Goal: Task Accomplishment & Management: Manage account settings

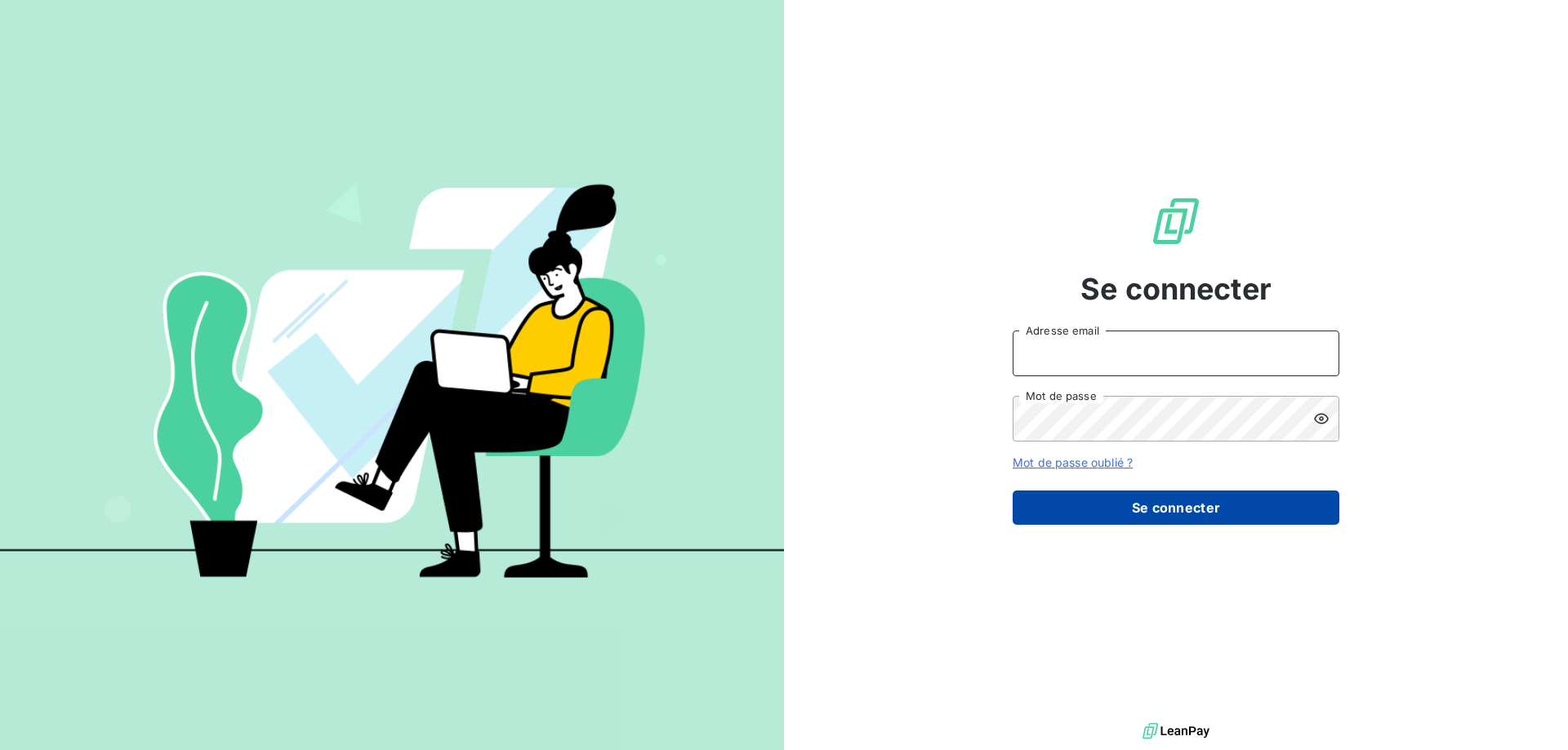
type input "[EMAIL_ADDRESS][PERSON_NAME][PERSON_NAME][DOMAIN_NAME]"
click at [1225, 507] on button "Se connecter" at bounding box center [1176, 507] width 326 height 34
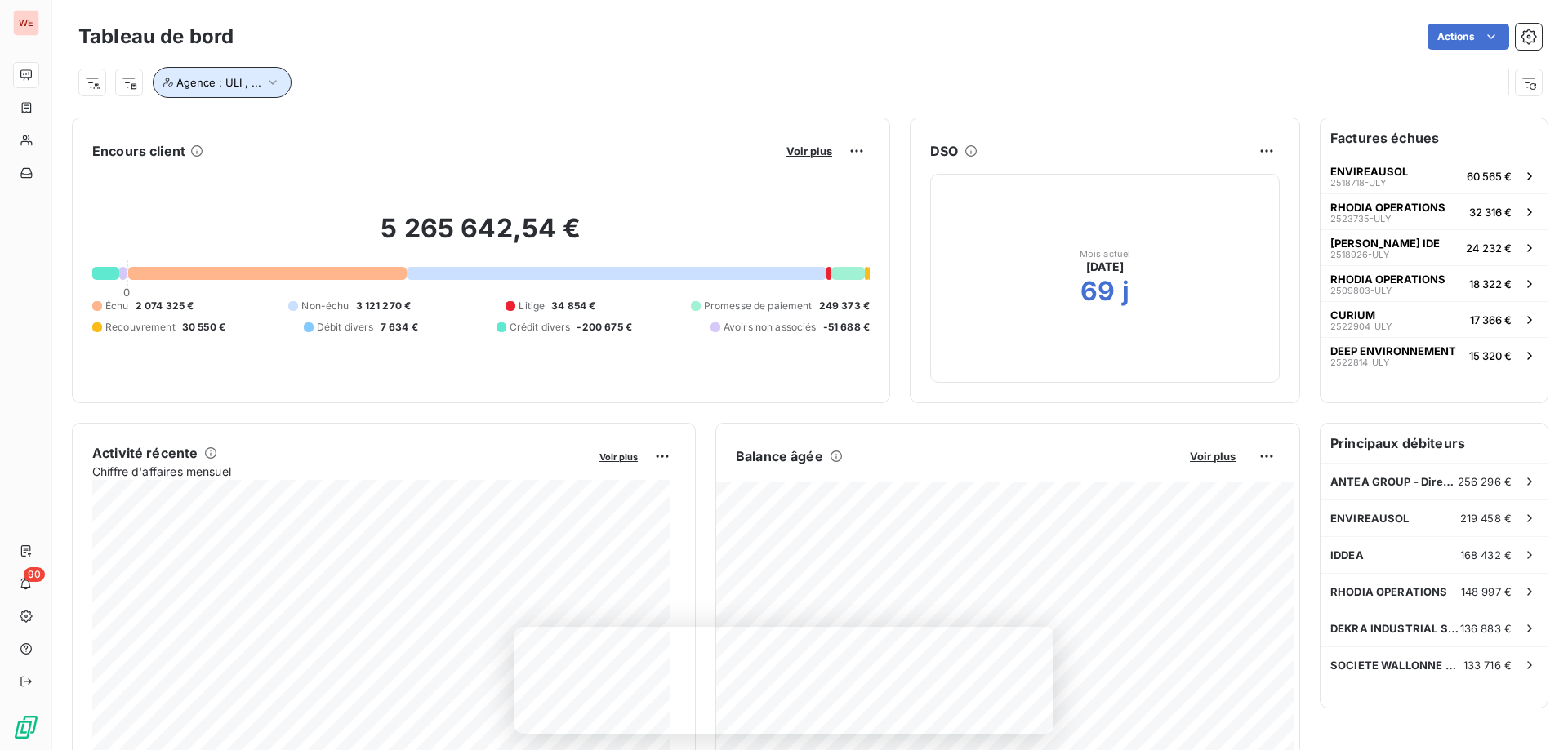
click at [270, 82] on icon "button" at bounding box center [273, 82] width 17 height 17
click at [393, 125] on icon at bounding box center [389, 125] width 10 height 10
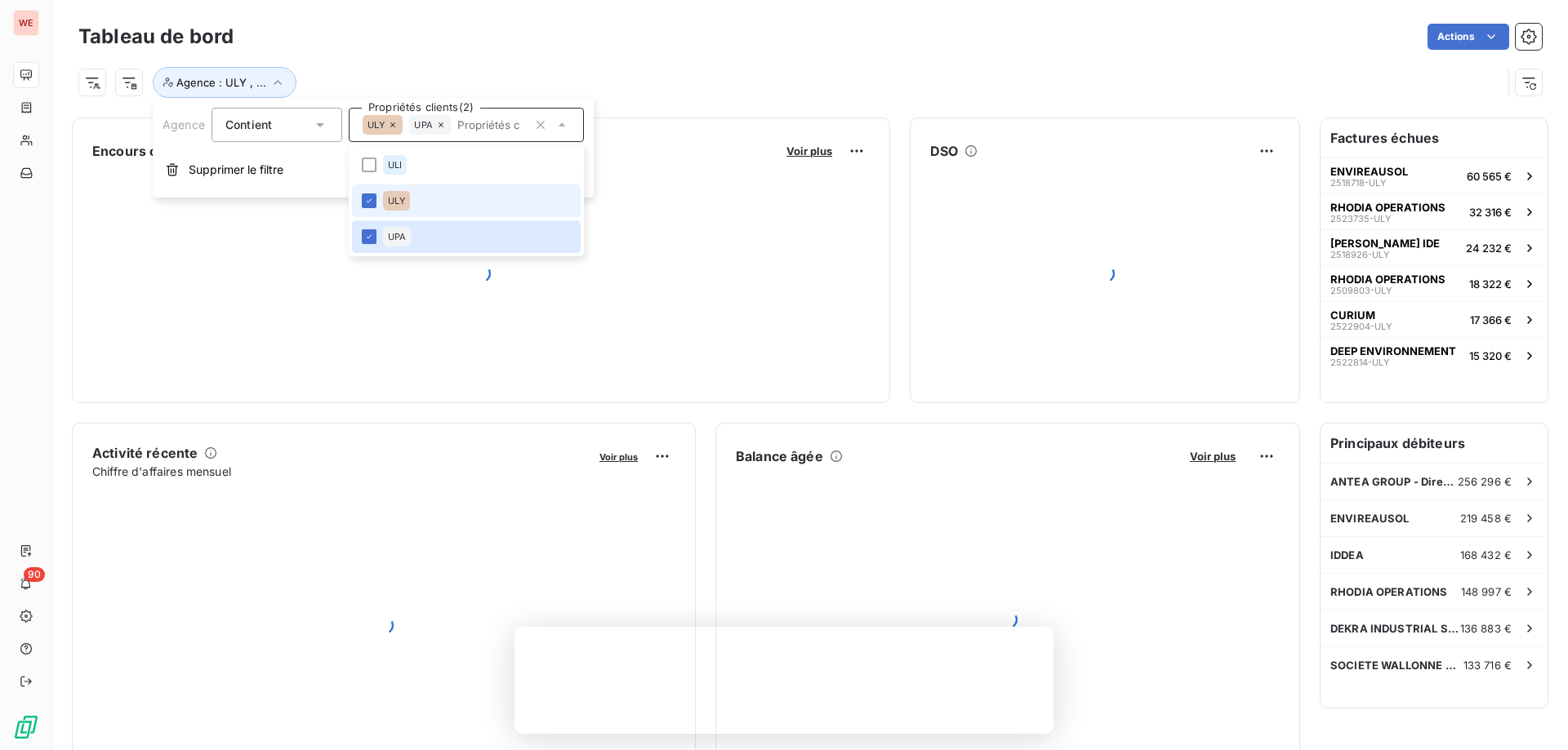
click at [393, 125] on icon at bounding box center [392, 125] width 10 height 10
